Goal: Book appointment/travel/reservation

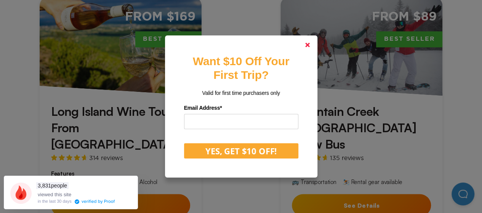
click at [310, 46] on icon at bounding box center [307, 45] width 5 height 5
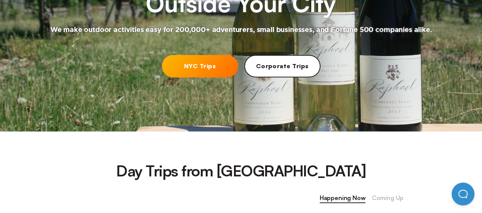
scroll to position [119, 0]
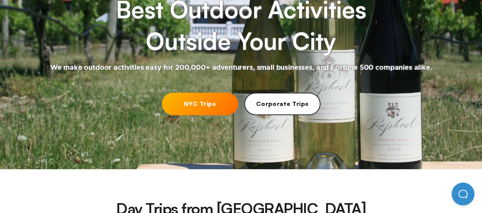
click at [192, 104] on link "NYC Trips" at bounding box center [200, 104] width 76 height 22
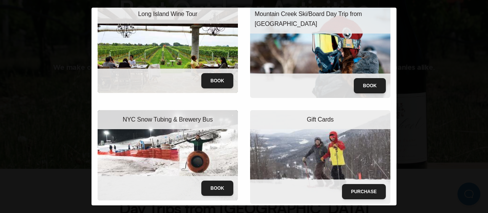
scroll to position [0, 0]
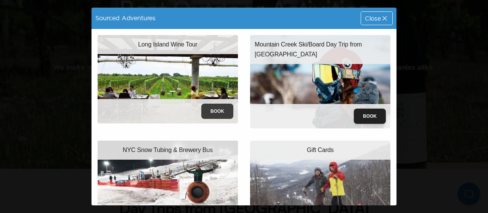
click at [216, 112] on button "Book" at bounding box center [217, 111] width 32 height 15
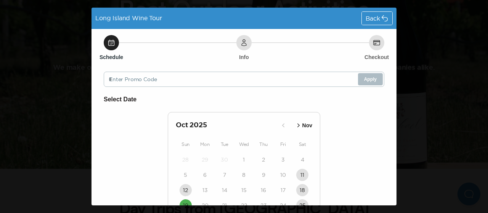
scroll to position [75, 0]
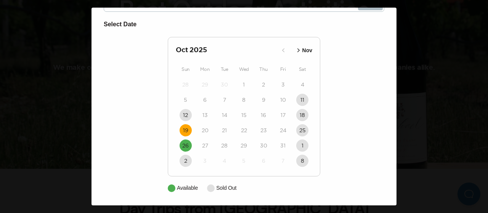
click at [183, 128] on time "19" at bounding box center [185, 131] width 5 height 8
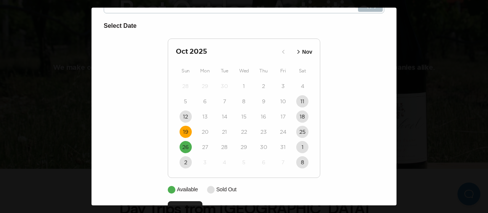
scroll to position [98, 0]
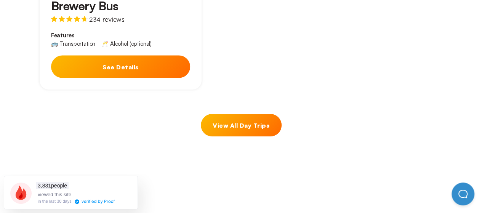
scroll to position [762, 0]
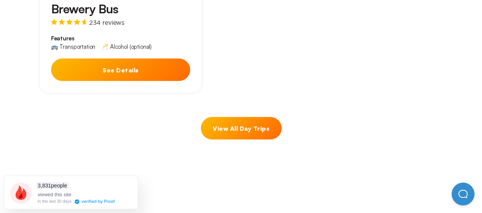
click at [251, 117] on link "View All Day Trips" at bounding box center [241, 128] width 81 height 22
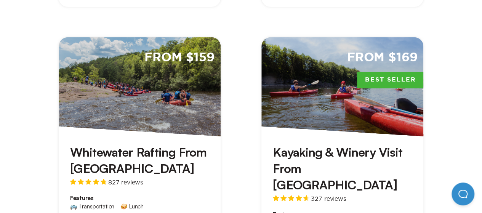
scroll to position [1067, 0]
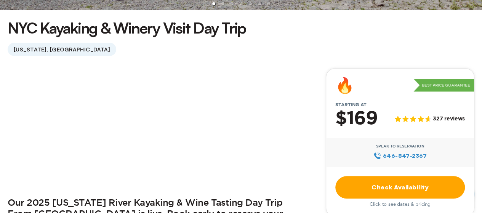
scroll to position [229, 0]
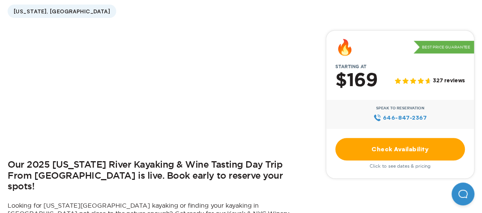
click at [399, 146] on link "Check Availability" at bounding box center [400, 149] width 130 height 22
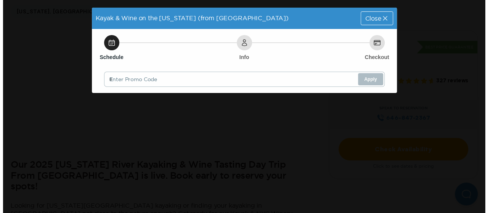
scroll to position [0, 0]
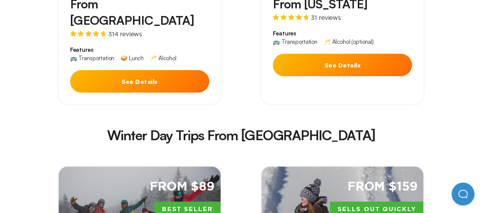
scroll to position [1410, 0]
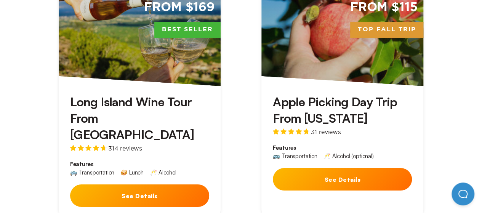
click at [361, 168] on button "See Details" at bounding box center [342, 179] width 139 height 22
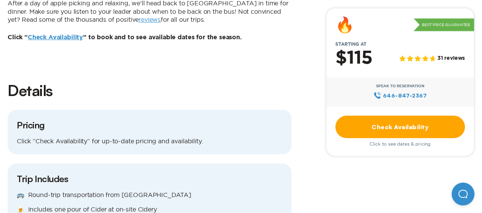
scroll to position [610, 0]
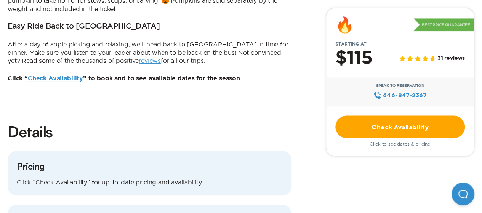
click at [428, 123] on link "Check Availability" at bounding box center [400, 126] width 130 height 22
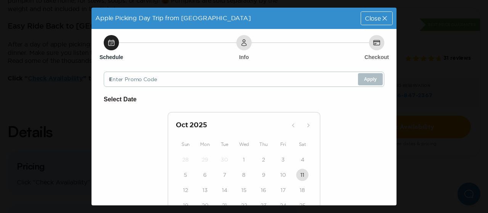
scroll to position [75, 0]
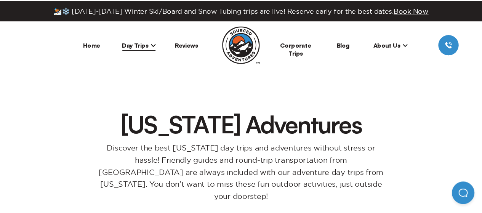
scroll to position [610, 0]
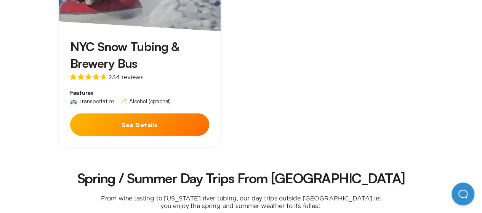
scroll to position [762, 0]
